Goal: Information Seeking & Learning: Learn about a topic

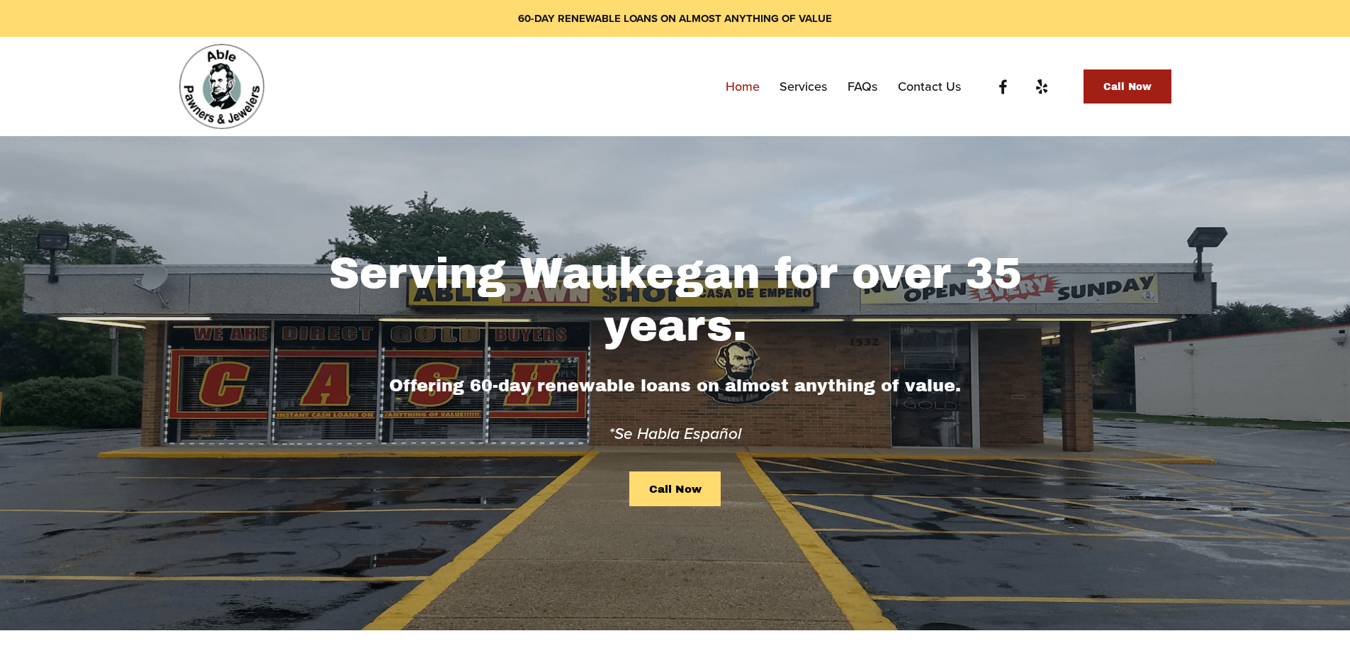
click at [791, 90] on link "Services" at bounding box center [803, 87] width 47 height 26
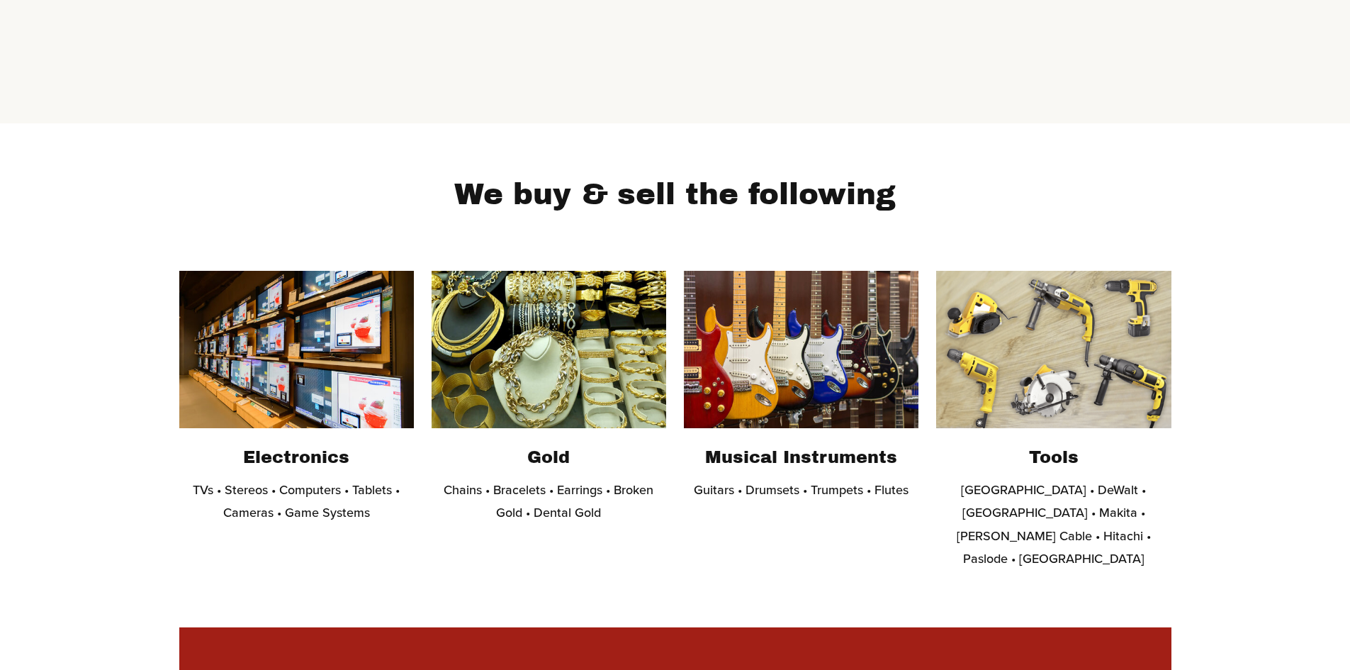
scroll to position [354, 0]
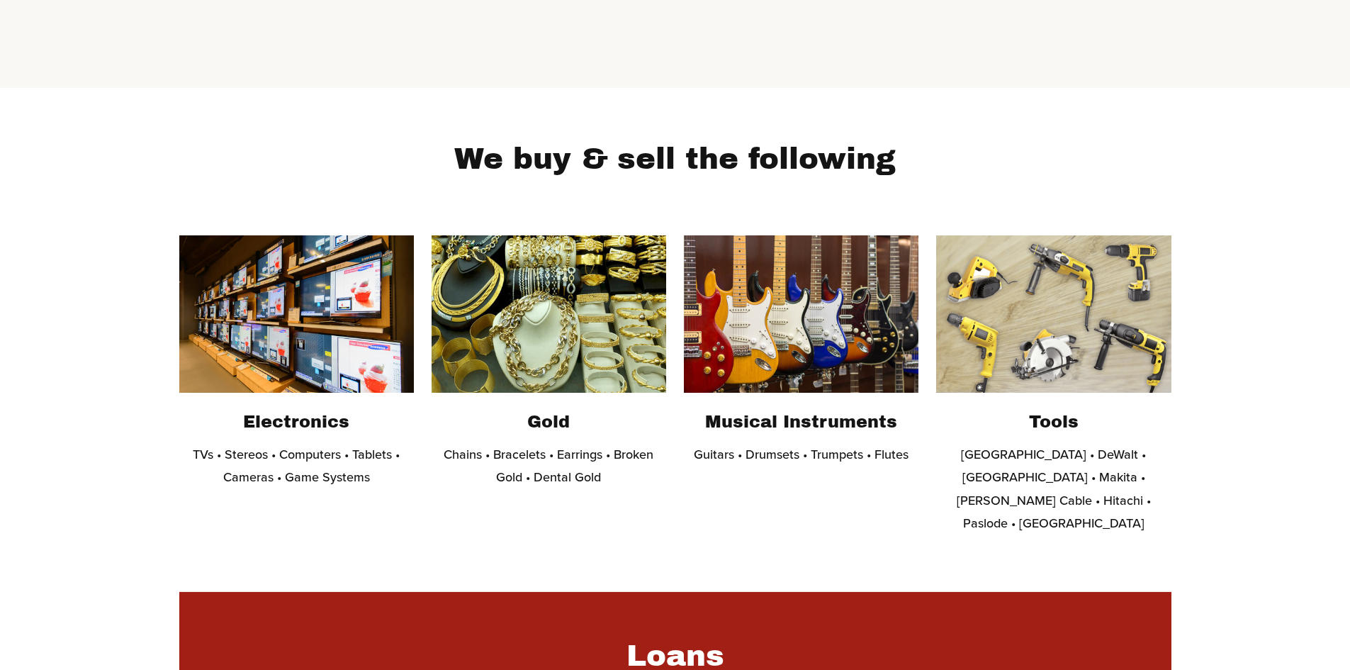
click at [783, 356] on img at bounding box center [801, 313] width 235 height 157
click at [844, 301] on img at bounding box center [801, 313] width 235 height 157
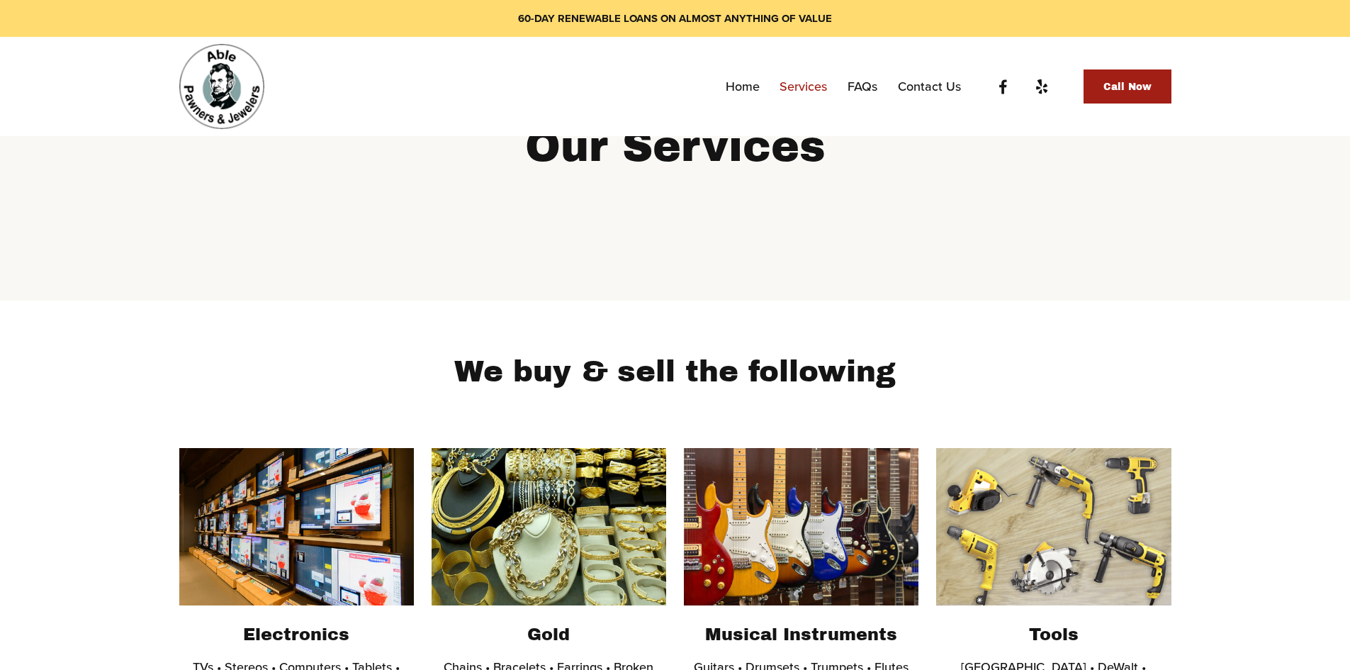
scroll to position [0, 0]
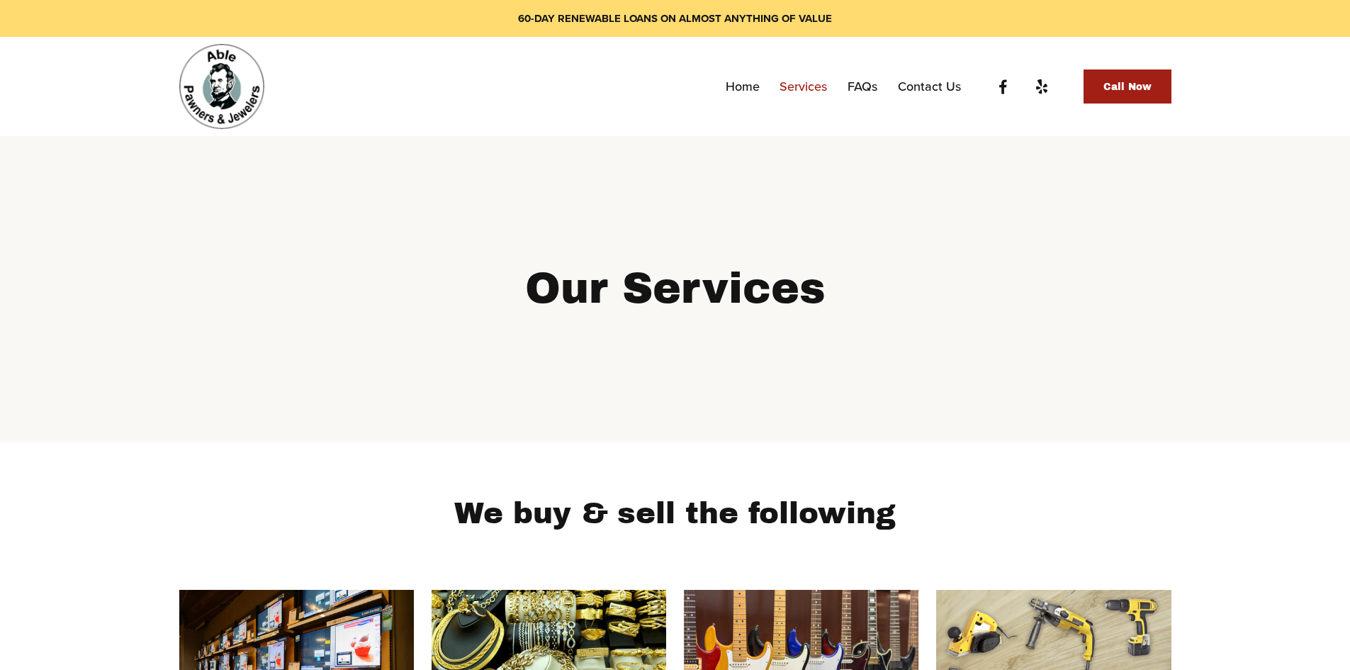
click at [861, 80] on link "FAQs" at bounding box center [863, 87] width 30 height 26
